Goal: Find specific page/section: Find specific page/section

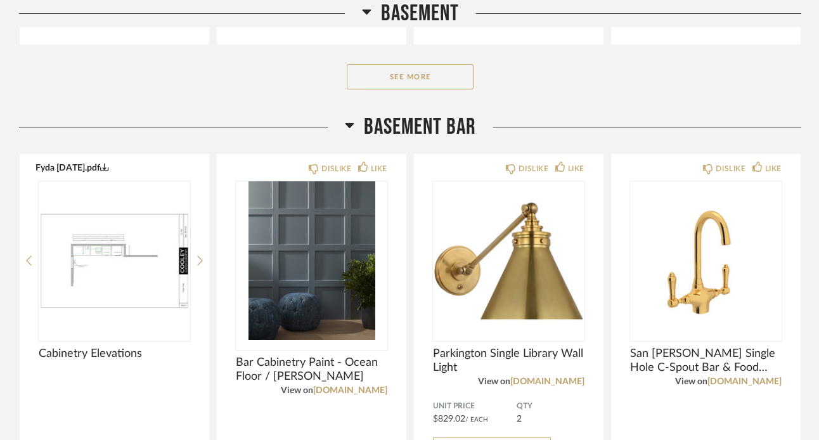
scroll to position [2989, 0]
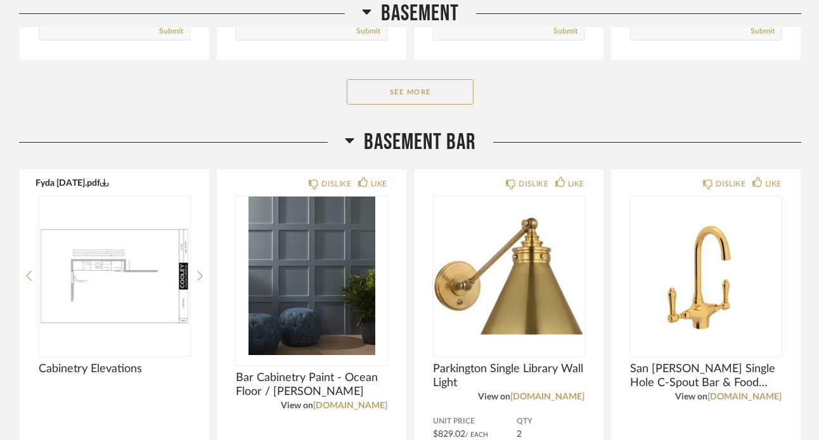
click at [349, 143] on icon at bounding box center [349, 140] width 9 height 5
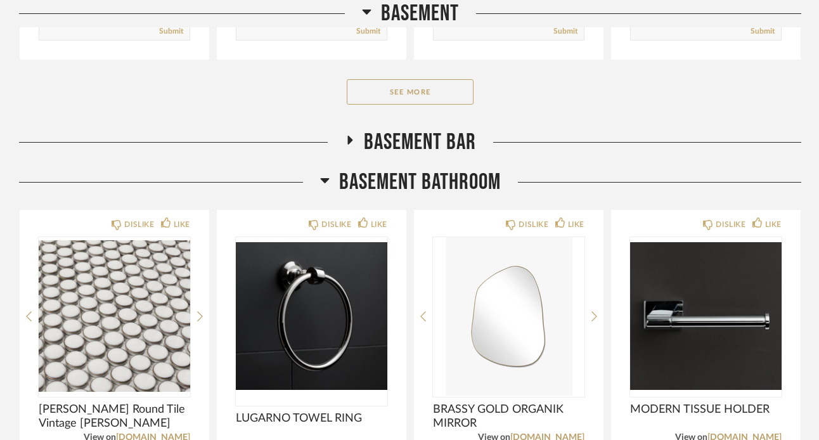
click at [326, 183] on icon at bounding box center [324, 180] width 9 height 5
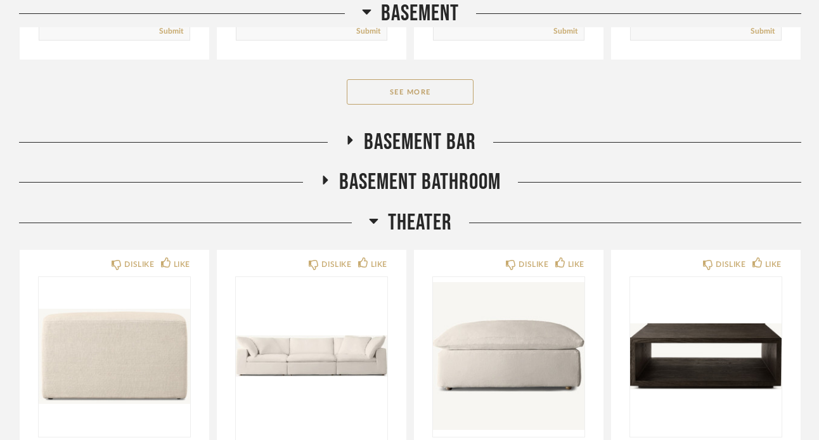
scroll to position [3103, 0]
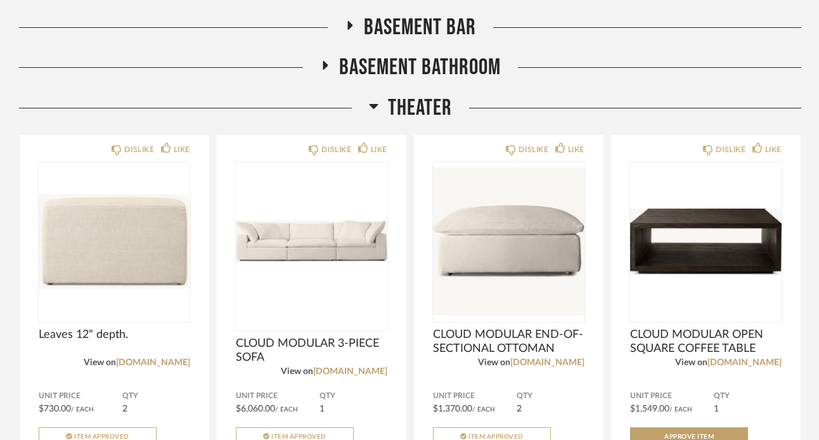
click at [374, 105] on icon at bounding box center [374, 105] width 10 height 15
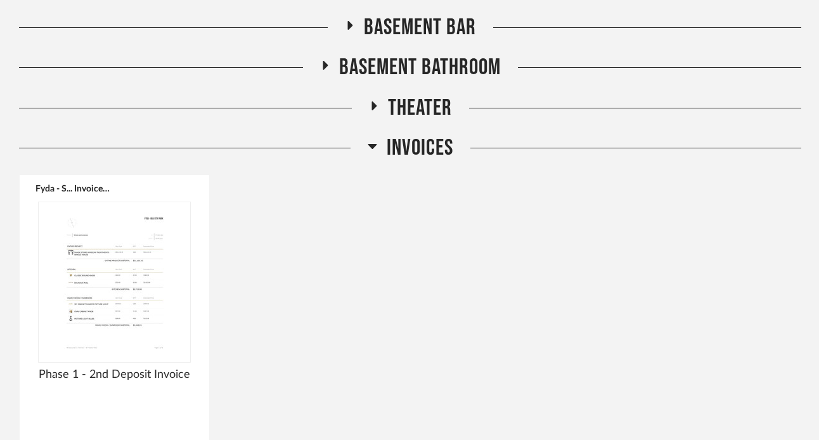
scroll to position [3205, 0]
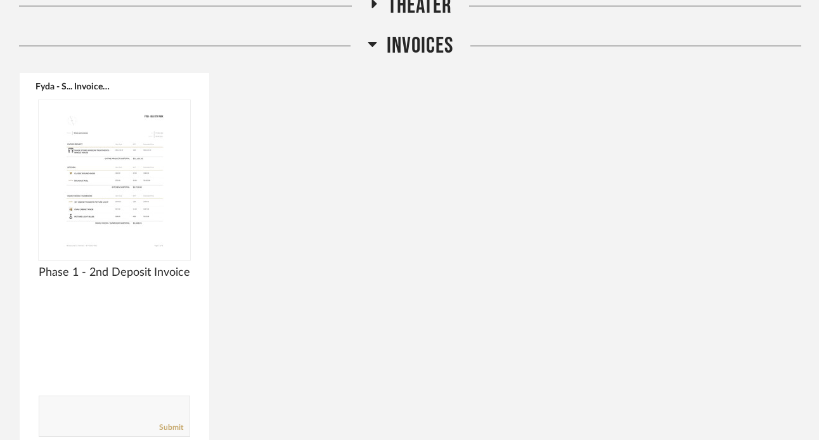
click at [373, 46] on icon at bounding box center [372, 44] width 9 height 5
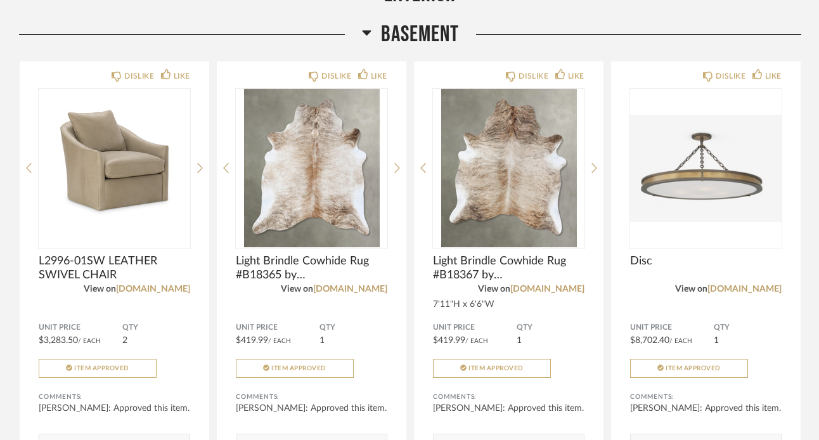
scroll to position [2376, 0]
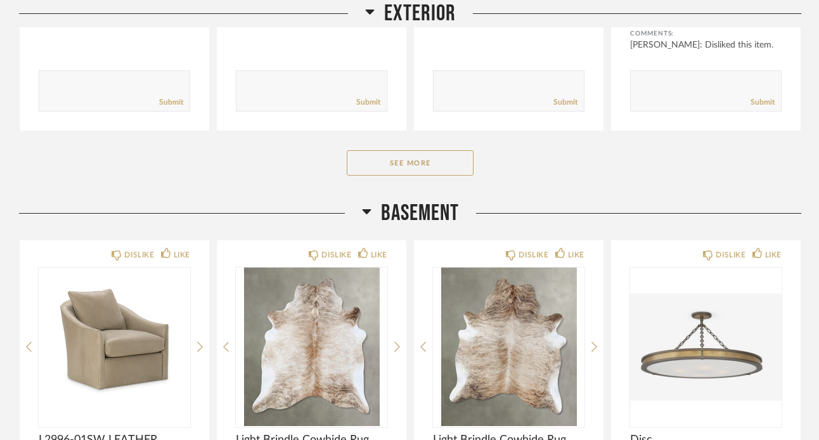
click at [369, 212] on icon at bounding box center [366, 211] width 9 height 5
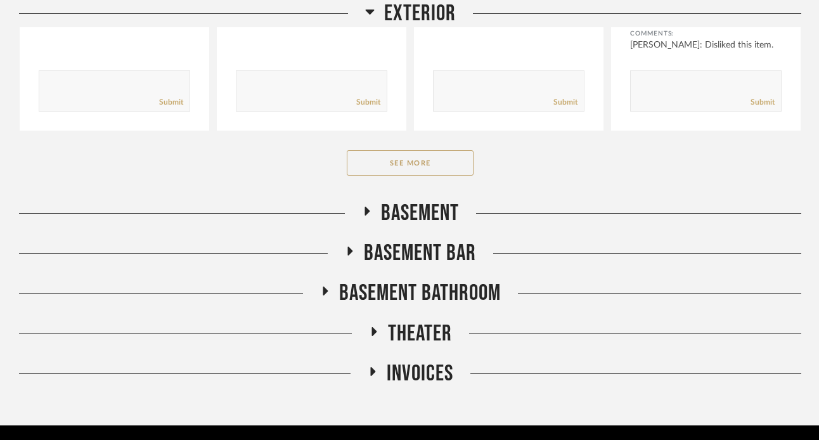
scroll to position [2210, 0]
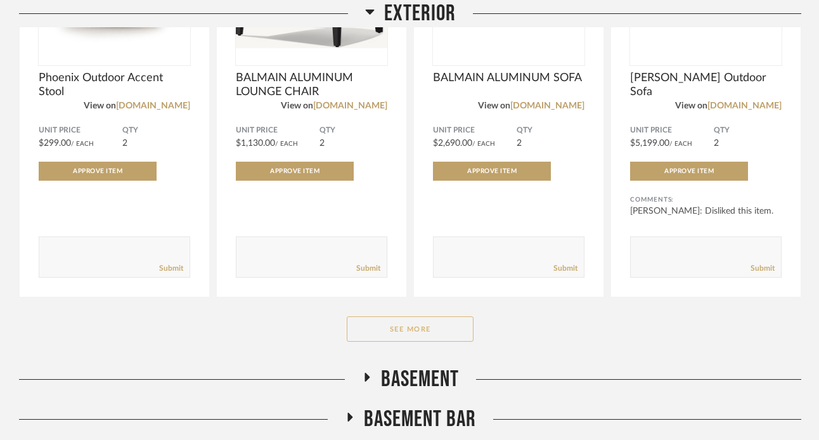
click at [387, 326] on button "See More" at bounding box center [410, 328] width 127 height 25
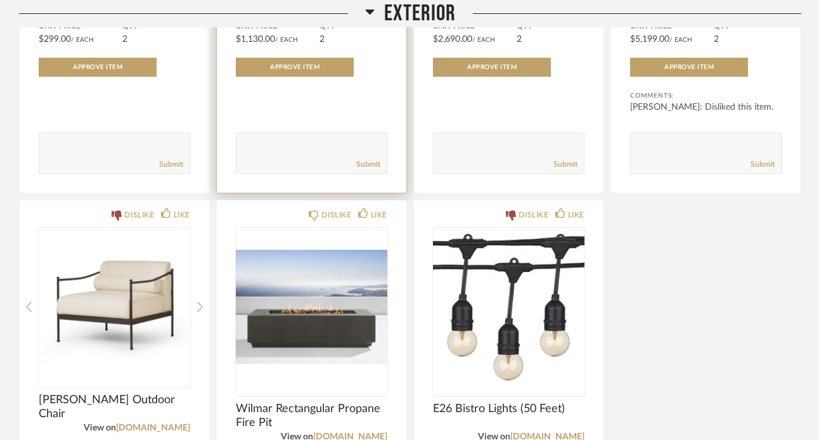
scroll to position [2322, 0]
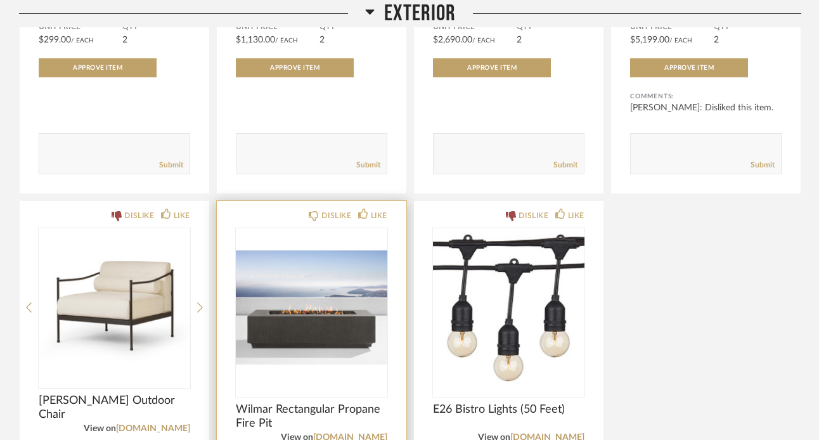
click at [353, 302] on img "0" at bounding box center [311, 307] width 151 height 158
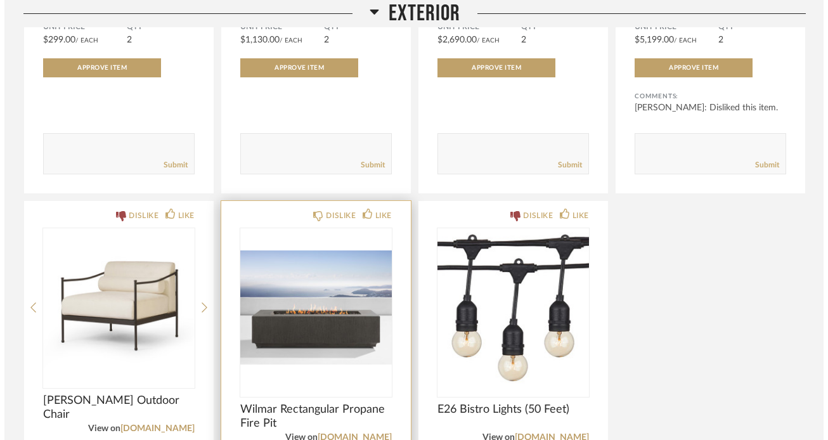
scroll to position [0, 0]
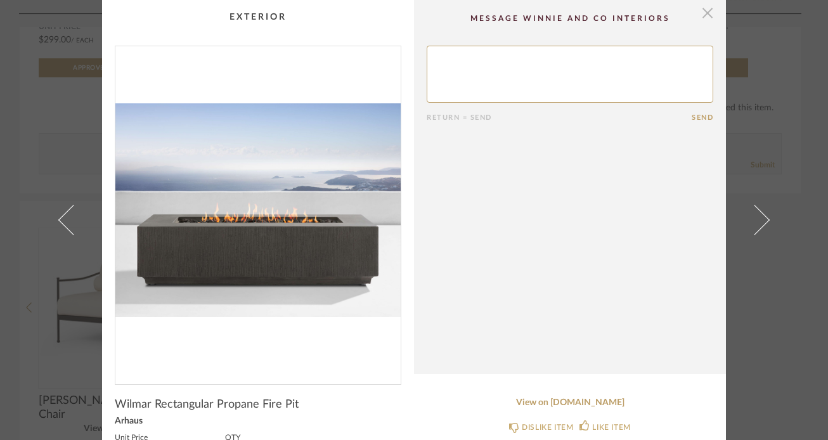
click at [707, 16] on span "button" at bounding box center [707, 12] width 25 height 25
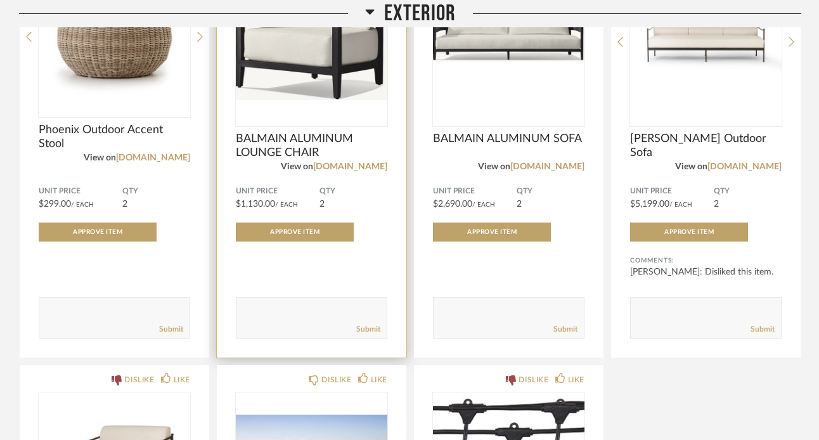
scroll to position [2158, 0]
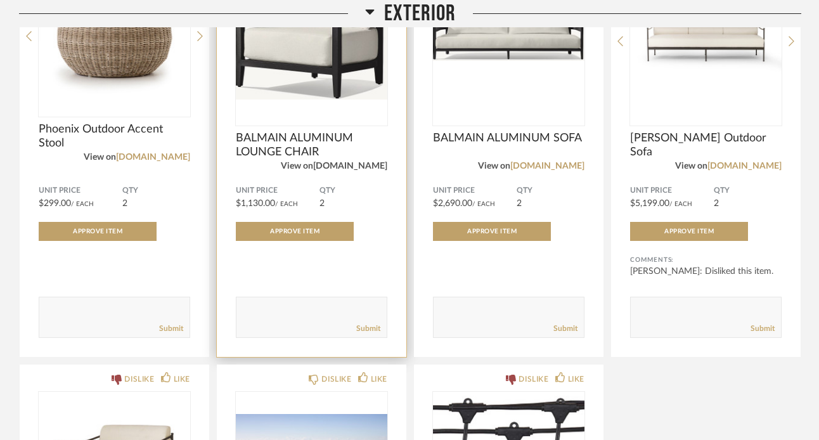
click at [370, 165] on link "[DOMAIN_NAME]" at bounding box center [350, 166] width 74 height 9
